Goal: Task Accomplishment & Management: Manage account settings

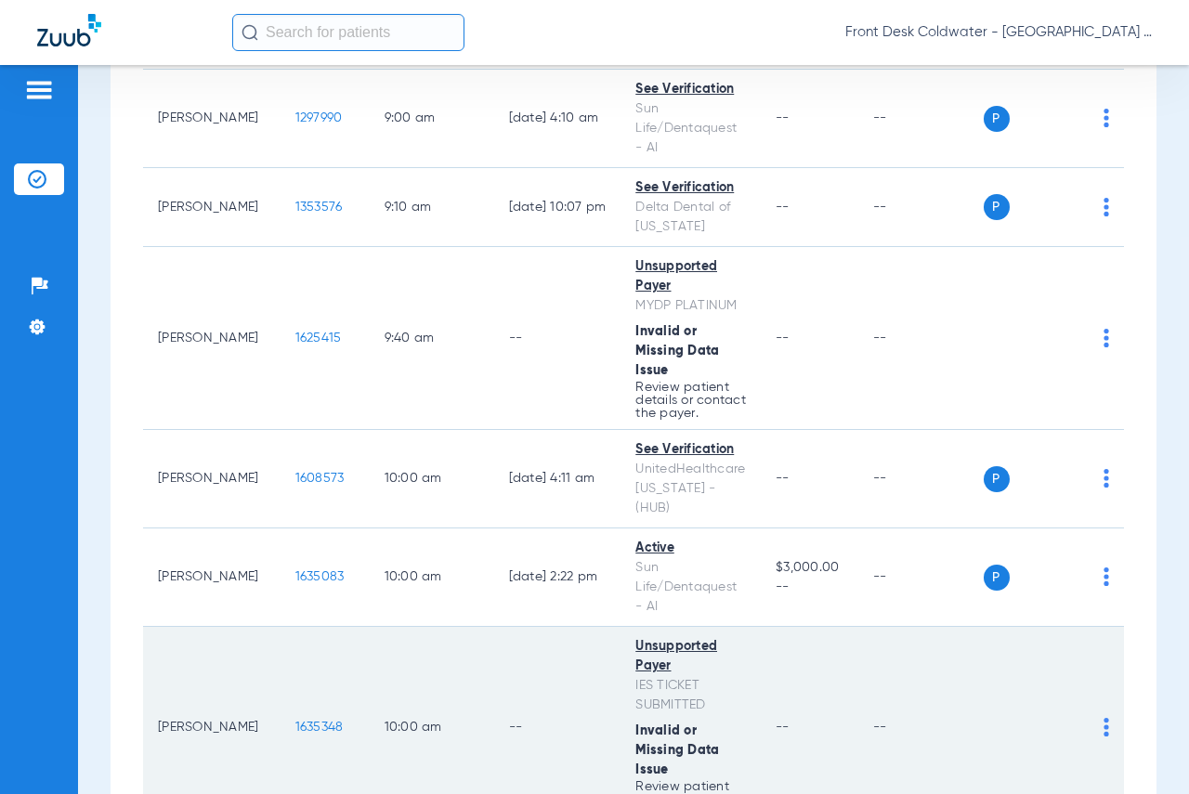
scroll to position [650, 0]
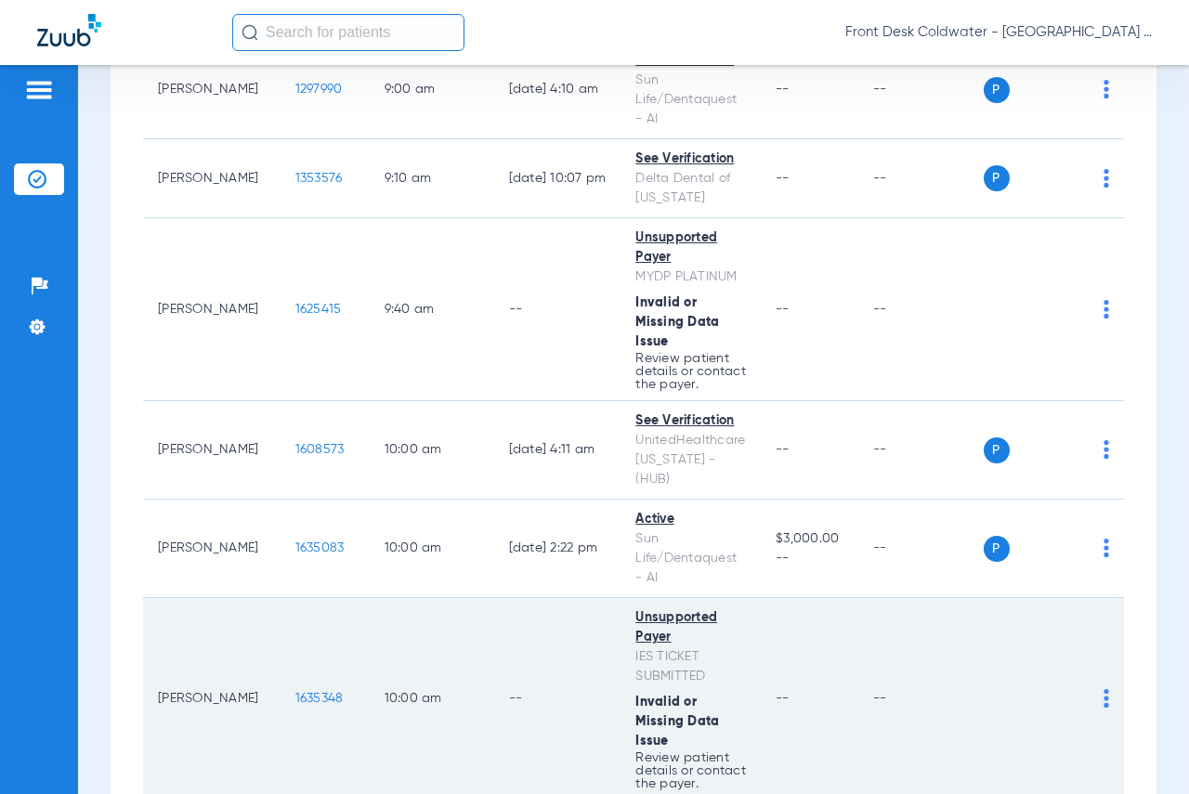
click at [1104, 689] on img at bounding box center [1107, 698] width 6 height 19
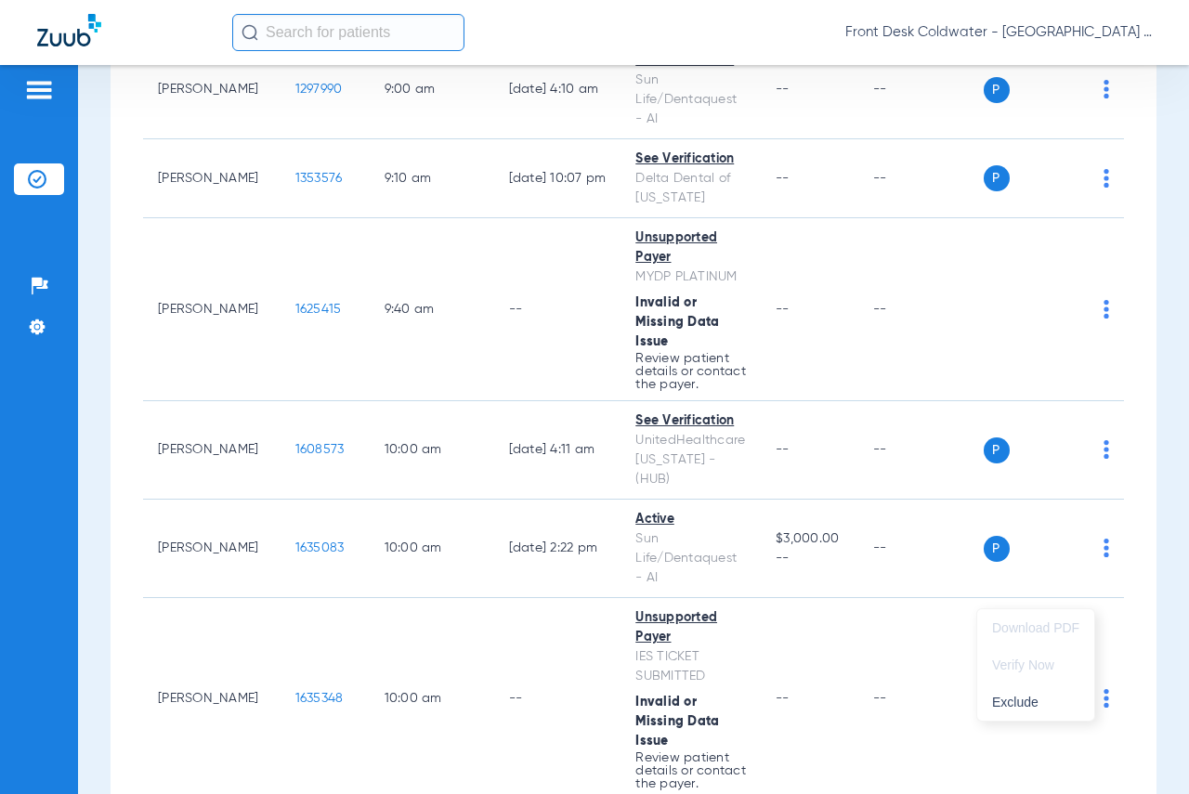
click at [1099, 593] on div at bounding box center [594, 397] width 1189 height 794
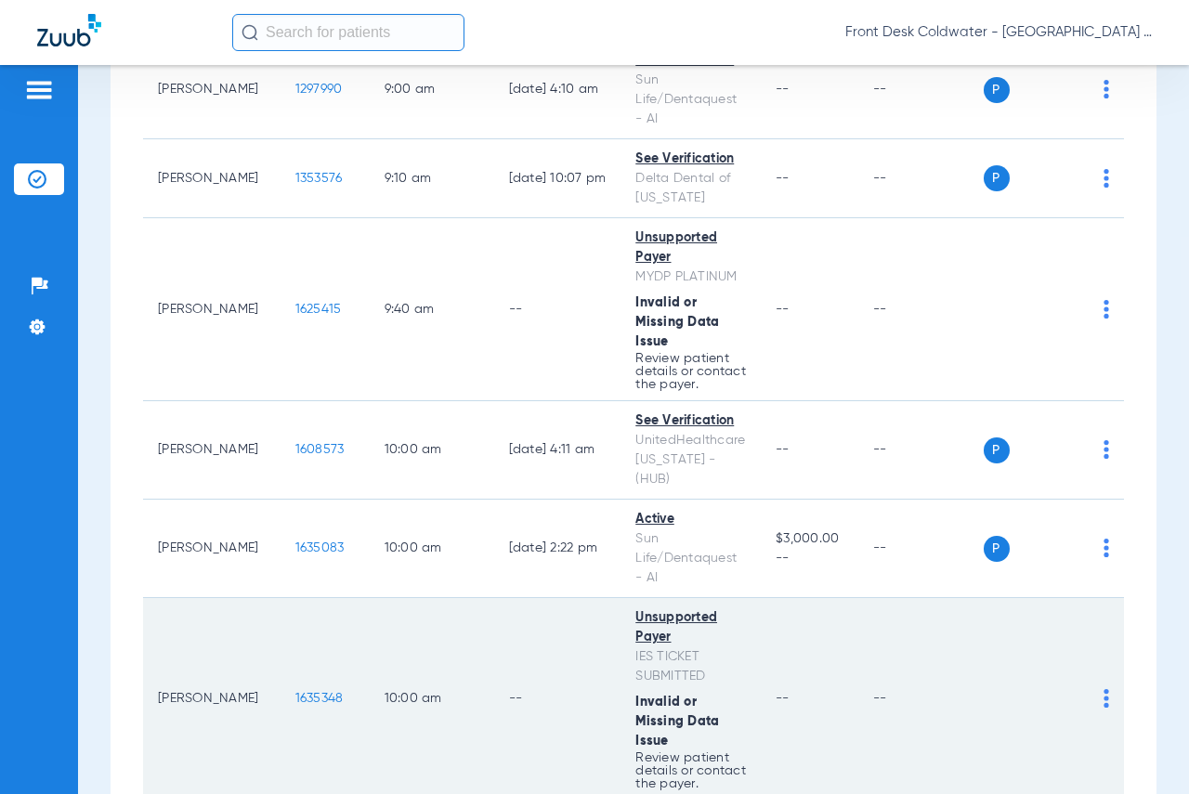
click at [1087, 687] on div "P S" at bounding box center [1047, 700] width 126 height 26
click at [1104, 689] on img at bounding box center [1107, 698] width 6 height 19
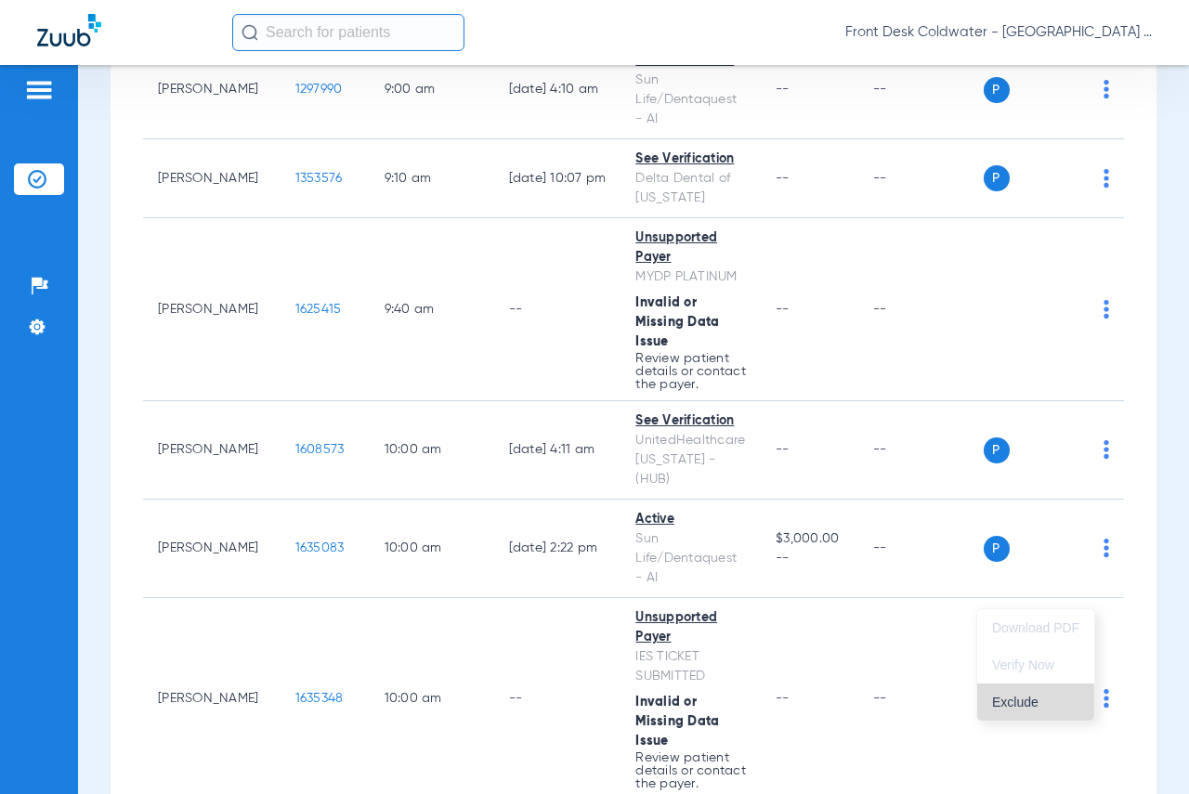
click at [1030, 701] on span "Exclude" at bounding box center [1035, 702] width 87 height 13
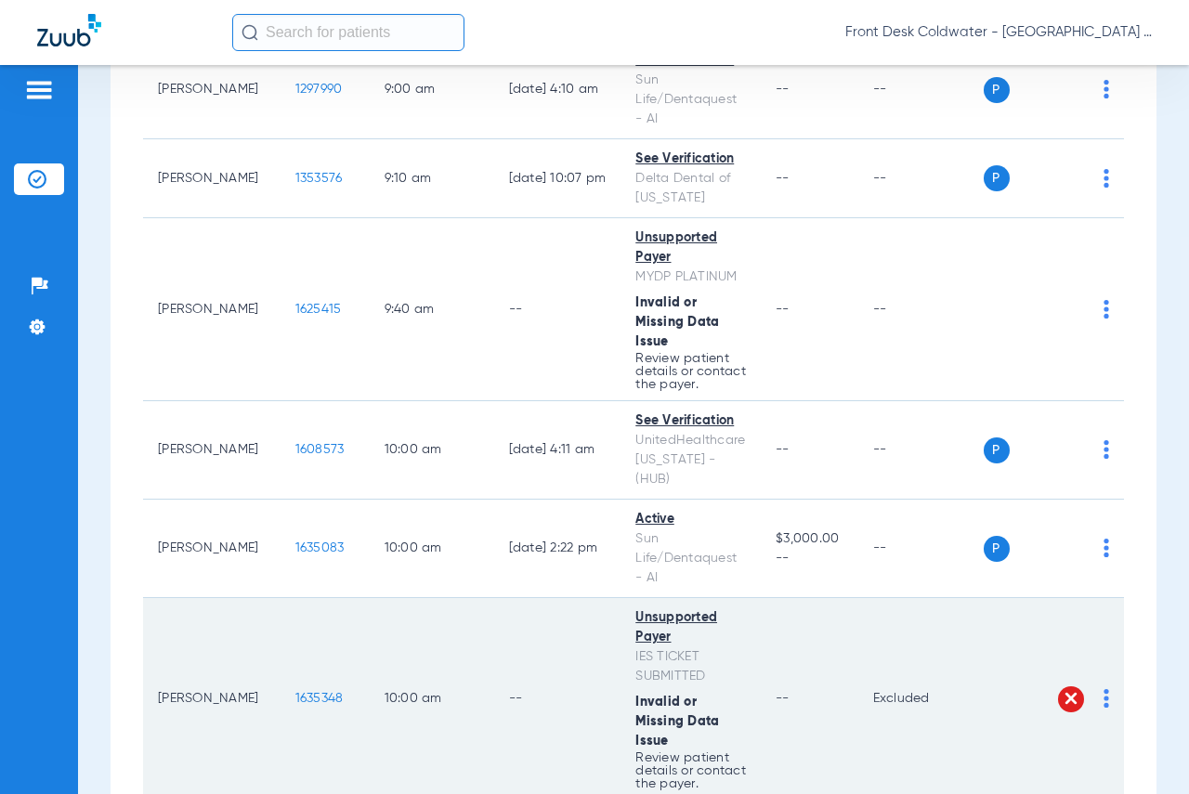
click at [1062, 689] on img at bounding box center [1071, 698] width 19 height 19
click at [1094, 598] on td "P S" at bounding box center [1054, 699] width 141 height 203
click at [1104, 689] on img at bounding box center [1107, 698] width 6 height 19
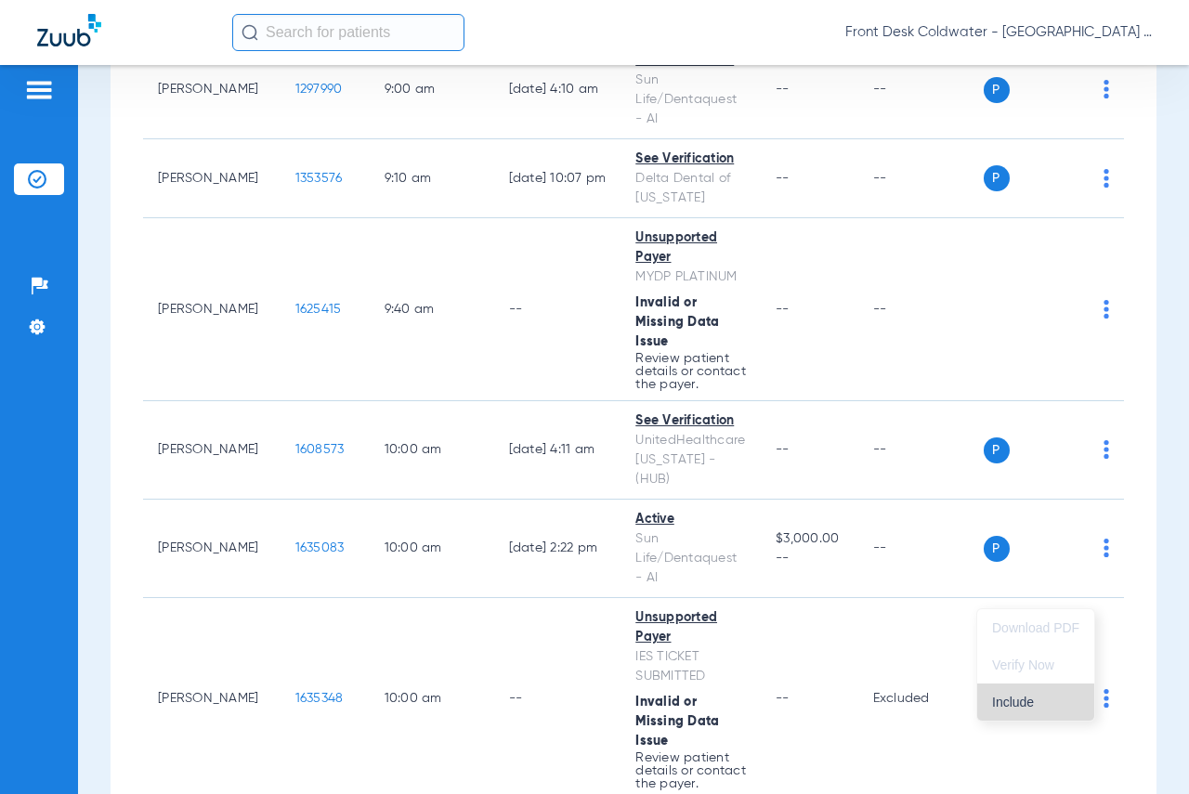
click at [1017, 704] on span "Include" at bounding box center [1035, 702] width 87 height 13
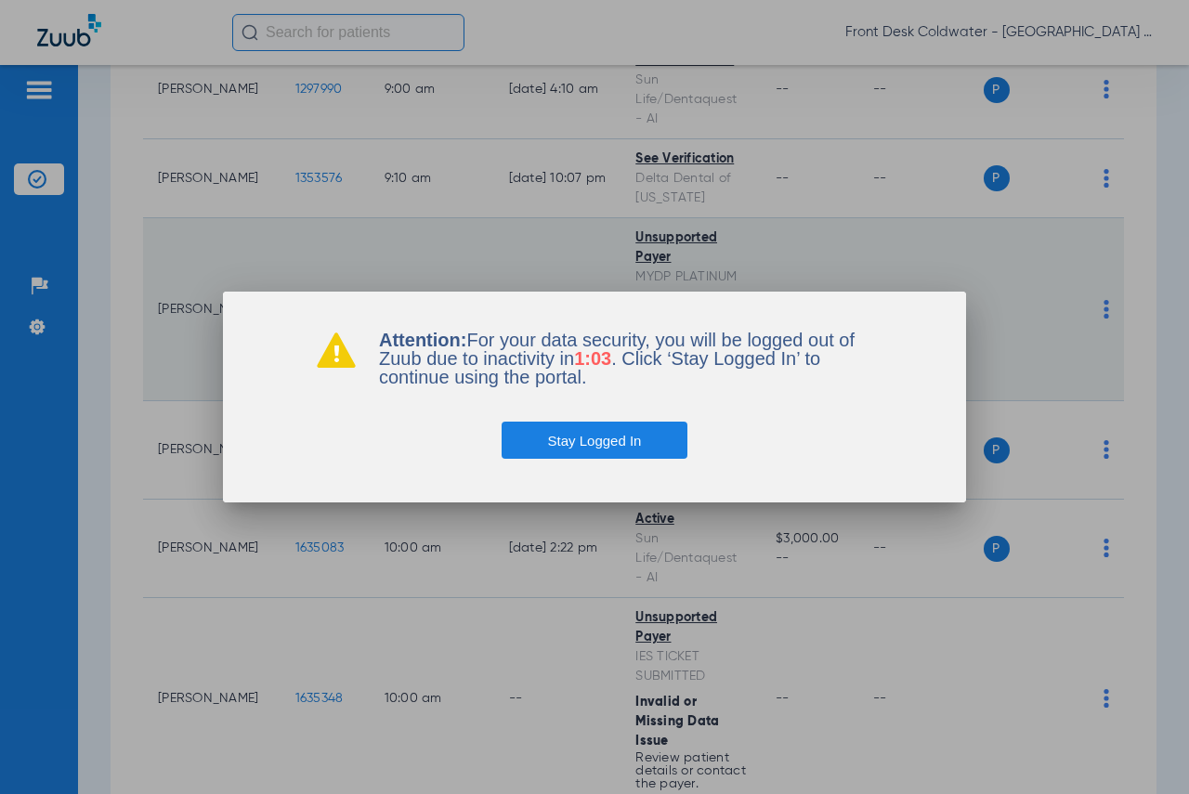
drag, startPoint x: 644, startPoint y: 442, endPoint x: 443, endPoint y: 228, distance: 293.8
click at [641, 442] on button "Stay Logged In" at bounding box center [595, 440] width 187 height 37
